Goal: Transaction & Acquisition: Purchase product/service

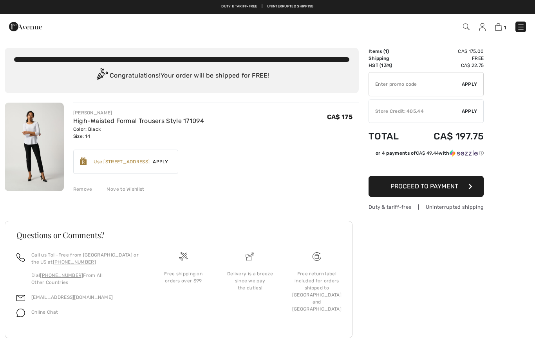
click at [470, 108] on span "Apply" at bounding box center [470, 111] width 16 height 7
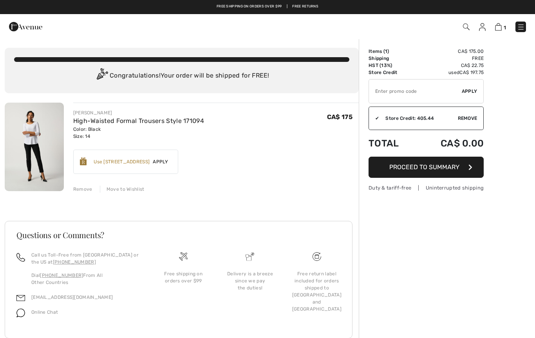
click at [441, 163] on button "Proceed to Summary" at bounding box center [425, 167] width 115 height 21
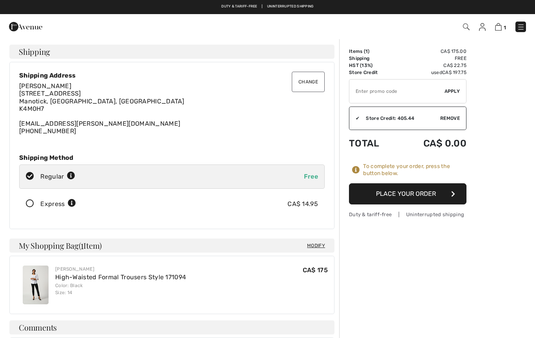
click at [436, 191] on button "Place Your Order" at bounding box center [407, 193] width 117 height 21
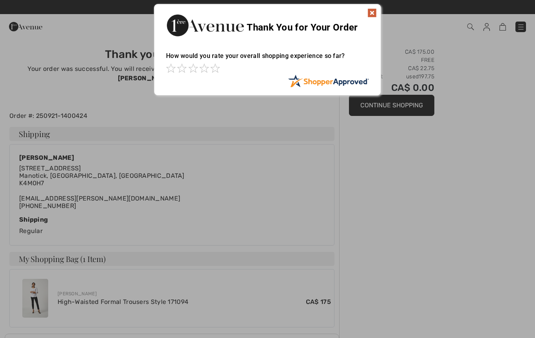
click at [369, 12] on img at bounding box center [371, 12] width 9 height 9
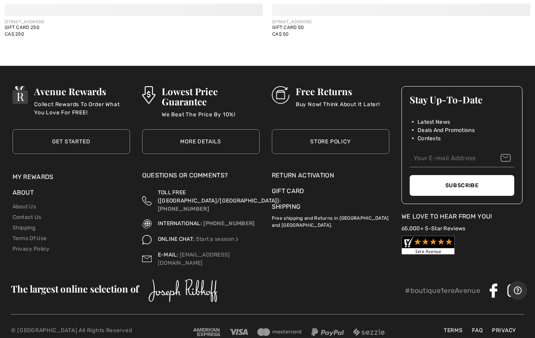
scroll to position [1022, 0]
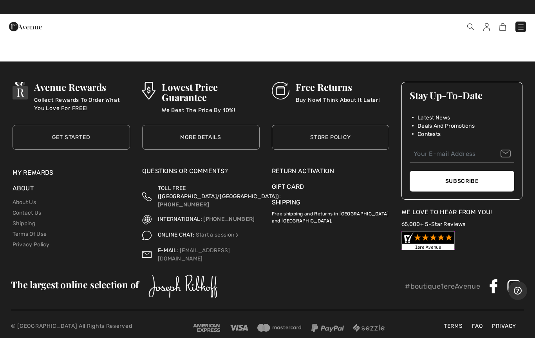
click at [1, 146] on div "Avenue Rewards Collect Rewards To Order What You Love For FREE! Get Started Get…" at bounding box center [267, 205] width 535 height 289
click at [25, 169] on link "My Rewards" at bounding box center [33, 172] width 41 height 7
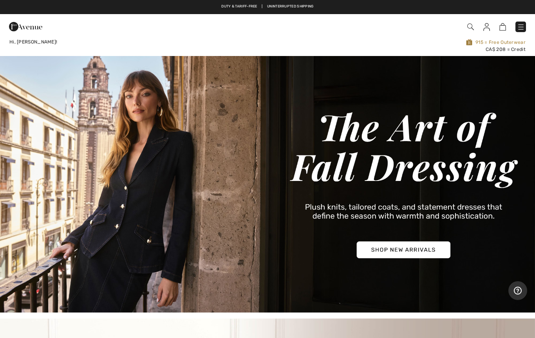
click at [468, 28] on img at bounding box center [470, 26] width 7 height 7
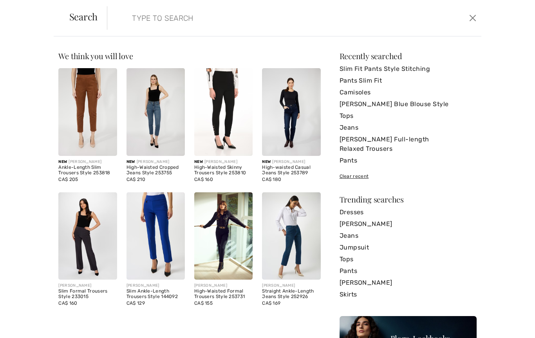
click at [119, 22] on form "Clear" at bounding box center [286, 17] width 359 height 23
click at [137, 14] on input "search" at bounding box center [253, 17] width 255 height 23
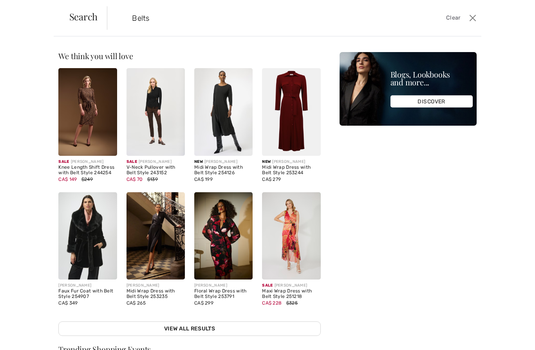
type input "Belts"
